Goal: Transaction & Acquisition: Purchase product/service

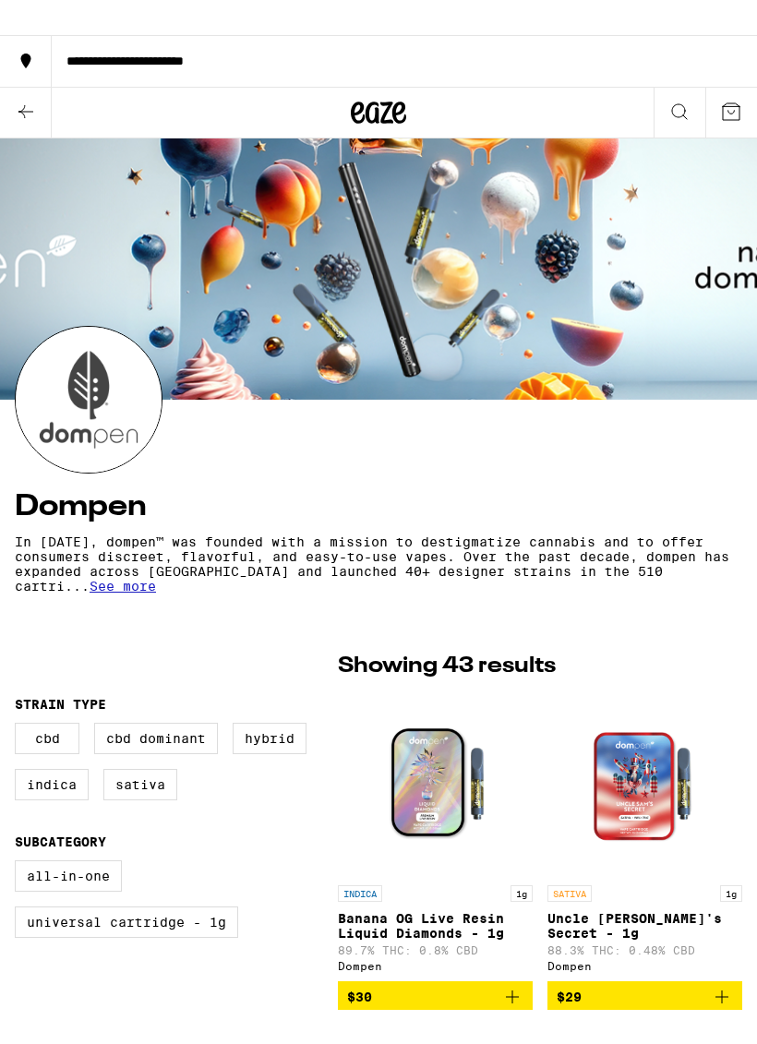
click at [30, 86] on icon at bounding box center [26, 77] width 22 height 22
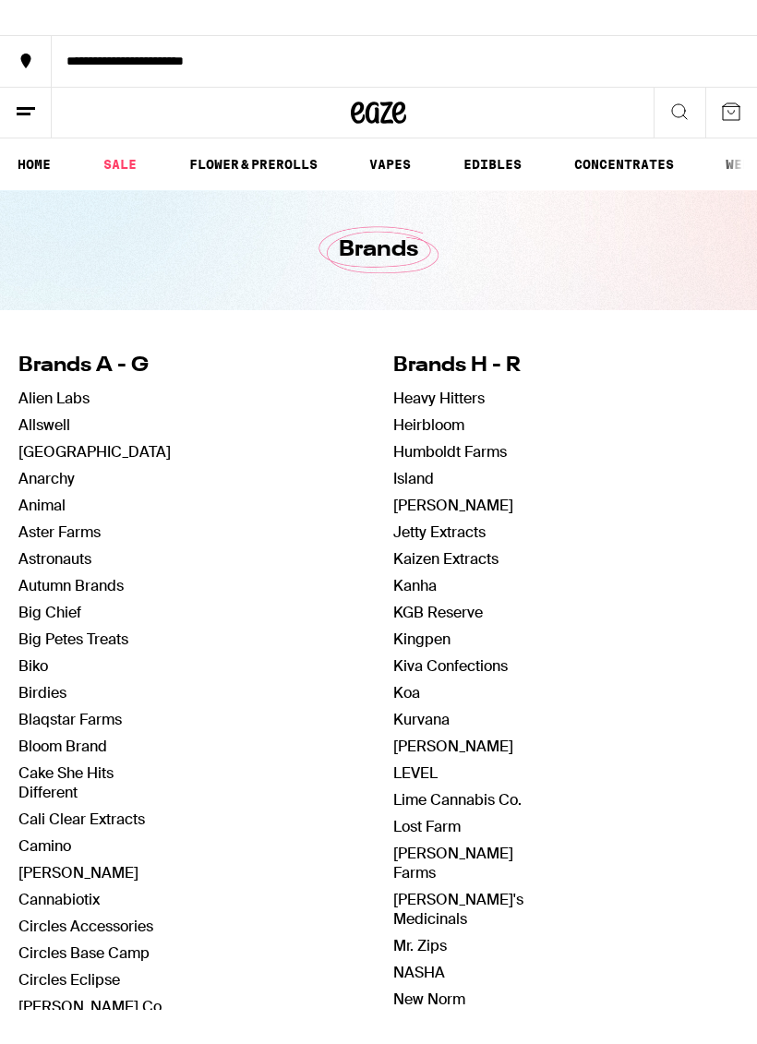
click at [33, 125] on link "HOME" at bounding box center [34, 129] width 52 height 22
